Goal: Share content: Share content

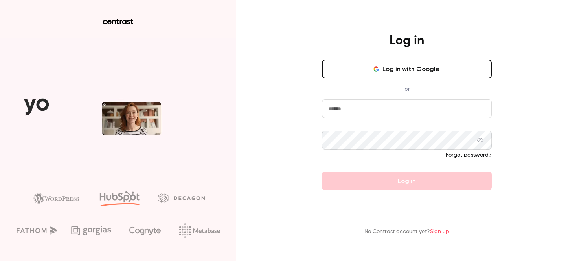
click at [361, 106] on input "email" at bounding box center [407, 108] width 170 height 19
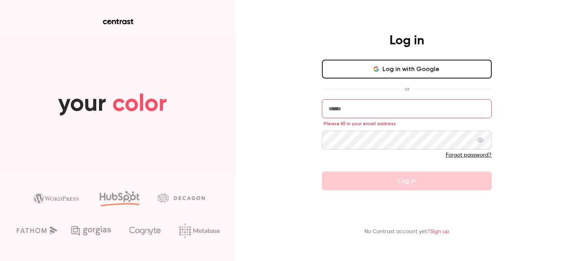
type input "**********"
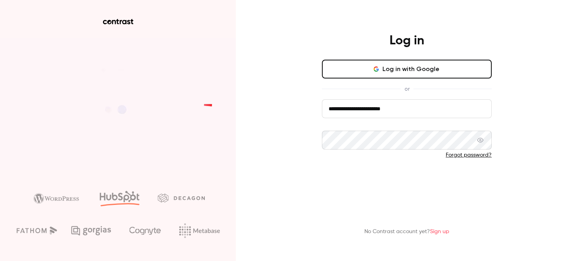
click at [373, 183] on button "Log in" at bounding box center [407, 181] width 170 height 19
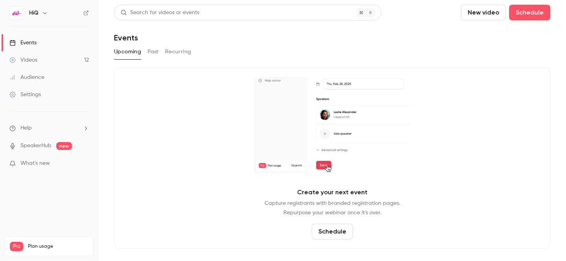
click at [52, 61] on link "Videos 12" at bounding box center [49, 59] width 98 height 17
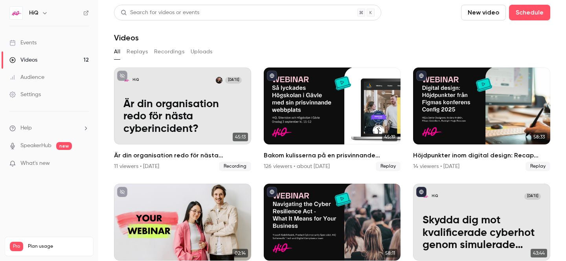
click at [194, 53] on button "Uploads" at bounding box center [202, 52] width 22 height 13
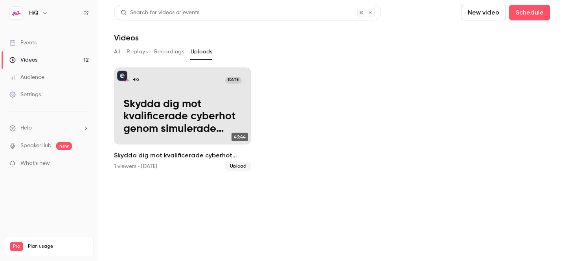
click at [473, 15] on button "New video" at bounding box center [483, 13] width 45 height 16
click at [491, 58] on div "Upload" at bounding box center [512, 55] width 60 height 8
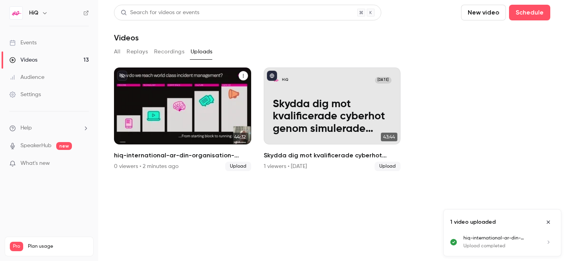
click at [243, 76] on icon "hiq-international-ar-din-organisation-redo-for-nasta-cyberincident" at bounding box center [243, 75] width 5 height 5
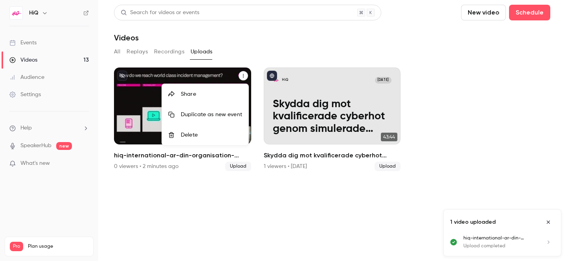
click at [192, 134] on div "Delete" at bounding box center [211, 135] width 61 height 8
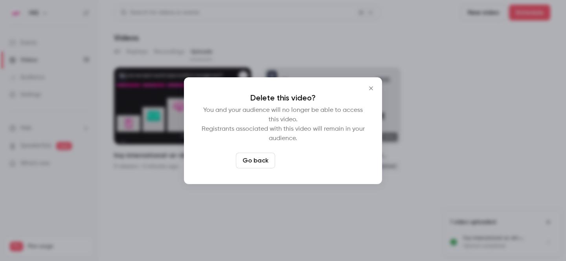
click at [302, 166] on button "Delete video" at bounding box center [304, 161] width 52 height 16
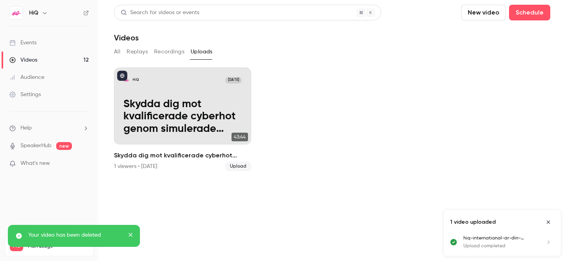
click at [482, 16] on button "New video" at bounding box center [483, 13] width 45 height 16
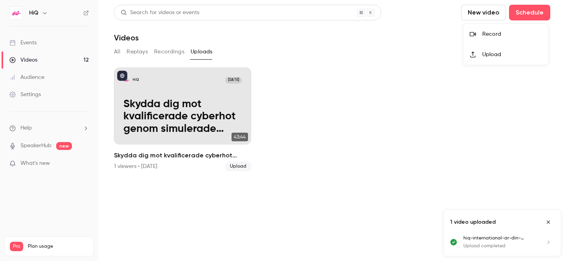
click at [484, 52] on div "Upload" at bounding box center [512, 55] width 60 height 8
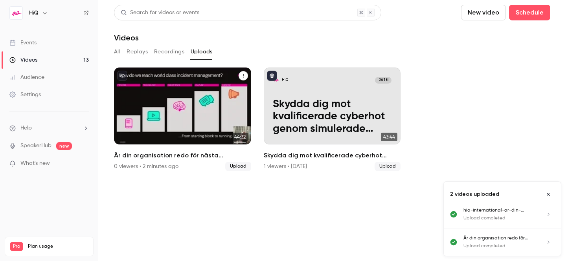
click at [194, 86] on div "HiQ Oct 15 Är din organisation redo för nästa cyberincident" at bounding box center [182, 106] width 137 height 77
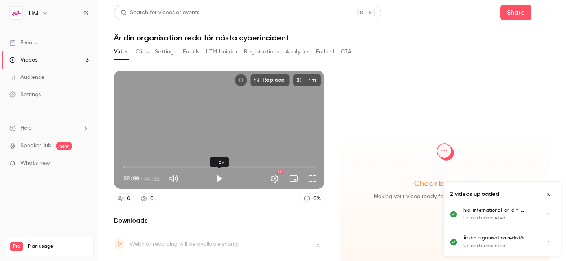
click at [215, 178] on button "Play" at bounding box center [219, 179] width 16 height 16
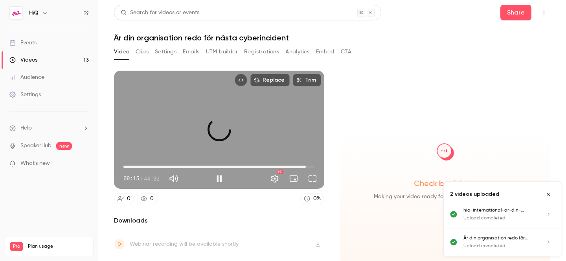
click at [306, 166] on span "42:26" at bounding box center [218, 167] width 191 height 13
click at [312, 167] on span "43:59" at bounding box center [218, 167] width 191 height 13
click at [316, 167] on span "44:32" at bounding box center [314, 167] width 2 height 2
click at [219, 181] on button "Play" at bounding box center [219, 179] width 16 height 16
drag, startPoint x: 124, startPoint y: 166, endPoint x: 311, endPoint y: 175, distance: 187.2
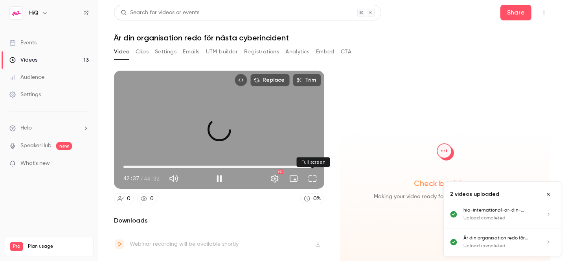
click at [311, 175] on div "43:37 42:37 / 44:32 HD" at bounding box center [219, 172] width 210 height 33
click at [313, 167] on span "44:05" at bounding box center [313, 167] width 2 height 2
click at [218, 177] on button "Pause" at bounding box center [219, 179] width 16 height 16
click at [339, 101] on section "Replace Trim 44:15 44:15 / 44:32 0 0 0 % Downloads Webinar recording will be av…" at bounding box center [332, 156] width 436 height 171
type input "******"
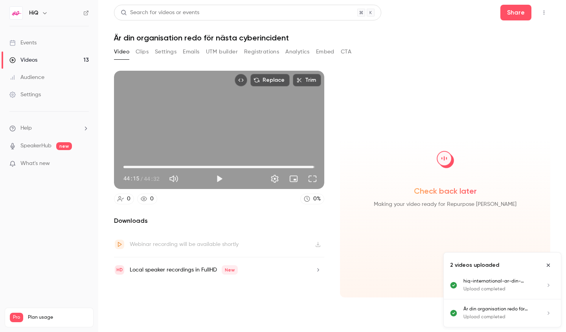
click at [117, 54] on button "Video" at bounding box center [121, 52] width 15 height 13
click at [56, 61] on link "Videos 13" at bounding box center [49, 59] width 98 height 17
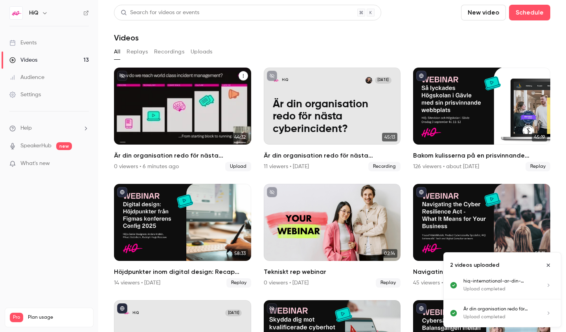
click at [123, 74] on icon "unpublished" at bounding box center [122, 75] width 5 height 5
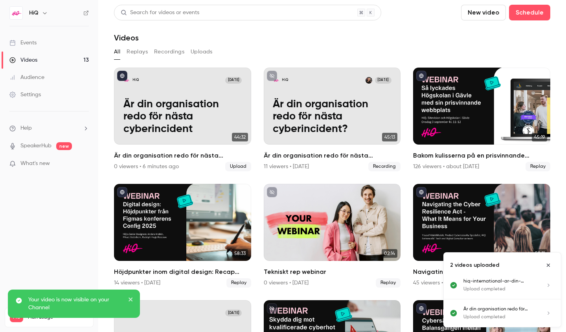
click at [82, 12] on div "HiQ" at bounding box center [48, 12] width 79 height 13
click at [88, 11] on icon at bounding box center [85, 12] width 5 height 5
click at [86, 12] on icon at bounding box center [85, 12] width 5 height 5
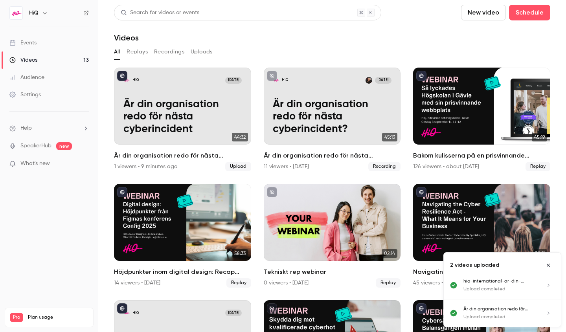
click at [550, 261] on icon "Close uploads list" at bounding box center [548, 264] width 6 height 5
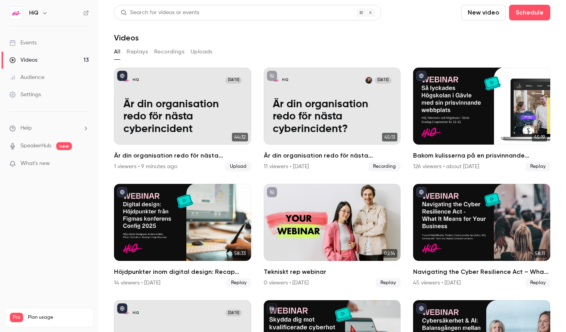
click at [335, 44] on section "Search for videos or events New video Schedule Videos All Replays Recordings Up…" at bounding box center [332, 166] width 436 height 323
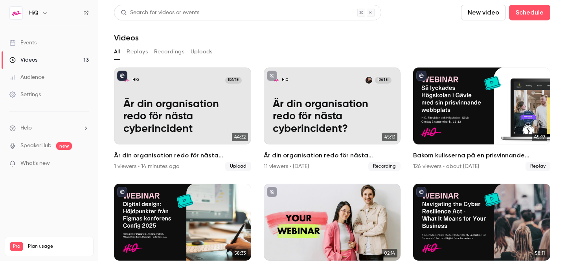
click at [44, 43] on link "Events" at bounding box center [49, 42] width 98 height 17
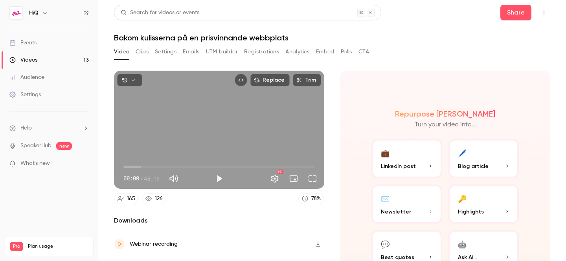
click at [326, 50] on button "Embed" at bounding box center [325, 52] width 18 height 13
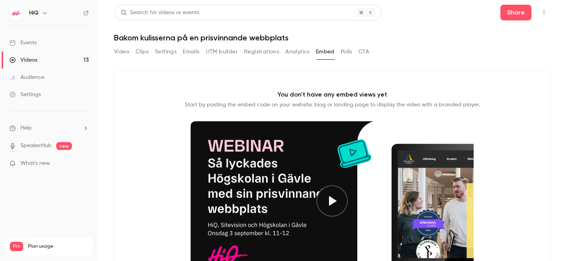
scroll to position [76, 0]
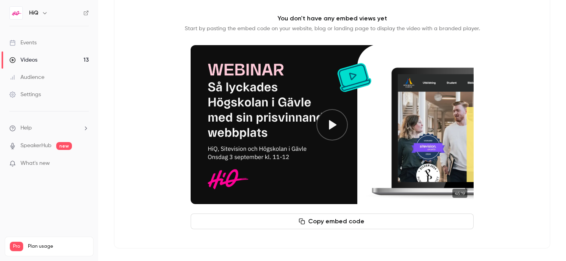
click at [323, 220] on button "Copy embed code" at bounding box center [332, 222] width 283 height 16
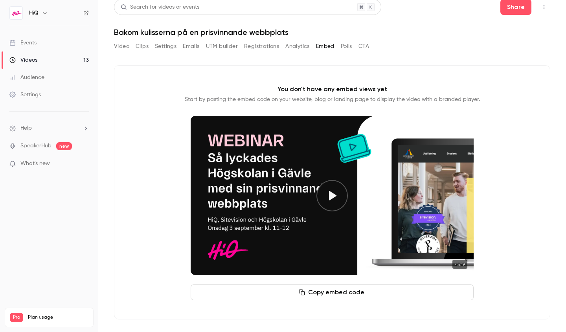
scroll to position [5, 0]
